Goal: Navigation & Orientation: Find specific page/section

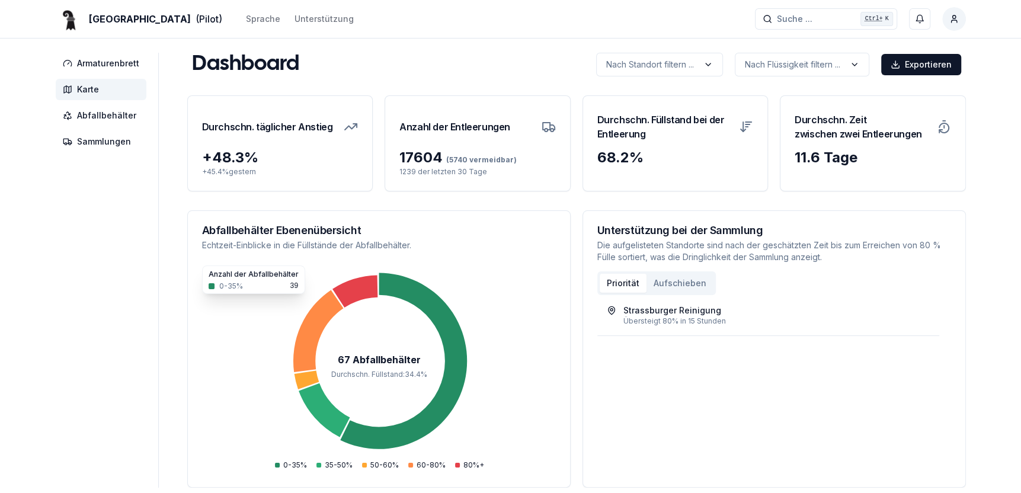
click at [88, 88] on span "Karte" at bounding box center [88, 90] width 22 height 12
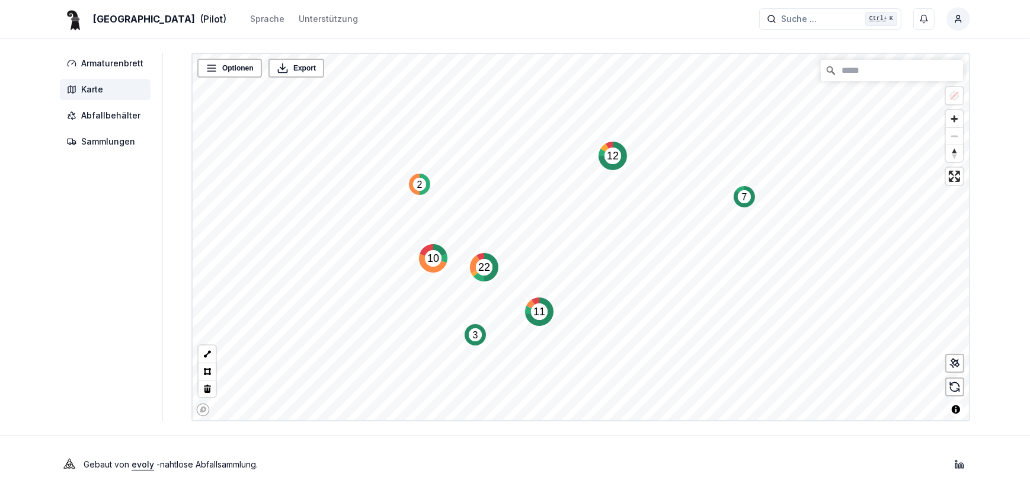
click at [609, 163] on circle "Map marker" at bounding box center [613, 156] width 17 height 17
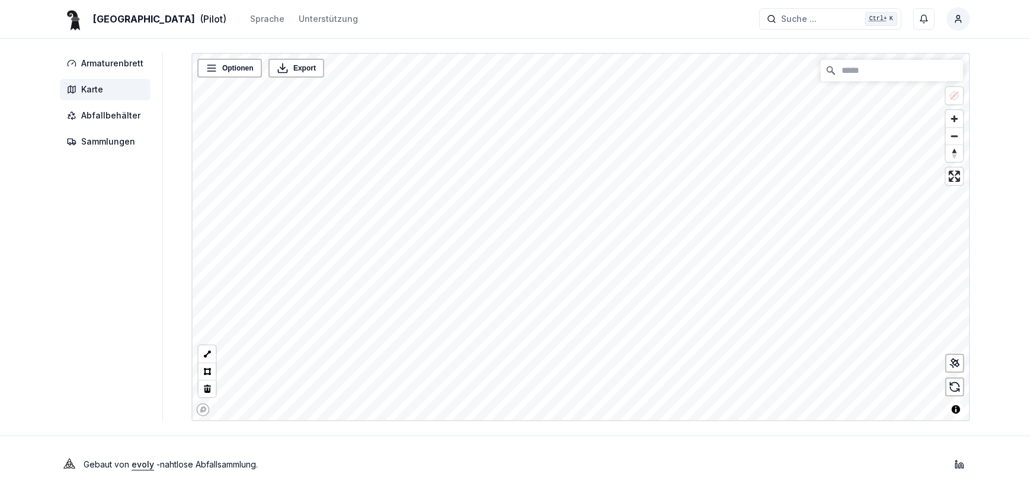
click at [145, 288] on div "Armaturenbrett Karte Abfallbehälter Sammlungen Optionen Export © Mapbox © OpenS…" at bounding box center [515, 237] width 949 height 369
click at [74, 314] on div "Armaturenbrett Karte Abfallbehälter Sammlungen Optionen Export © Mapbox © OpenS…" at bounding box center [515, 237] width 949 height 369
click at [59, 178] on div "Armaturenbrett Karte Abfallbehälter Sammlungen Optionen Export © Mapbox © OpenS…" at bounding box center [515, 237] width 949 height 369
